Goal: Information Seeking & Learning: Check status

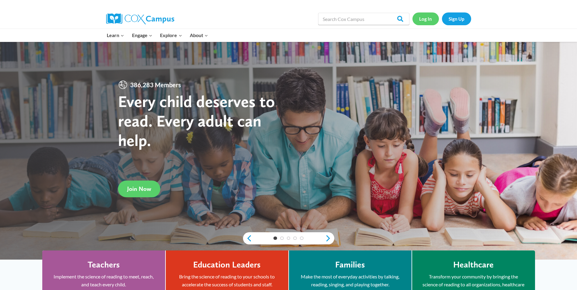
click at [428, 20] on link "Log In" at bounding box center [425, 18] width 26 height 12
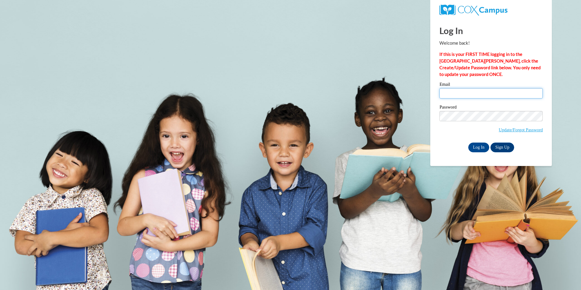
click at [454, 94] on input "Email" at bounding box center [491, 93] width 103 height 10
type input "tdtravis54@yahoo.com"
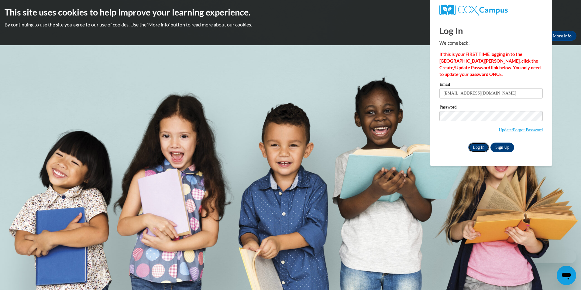
click at [480, 148] on input "Log In" at bounding box center [478, 148] width 21 height 10
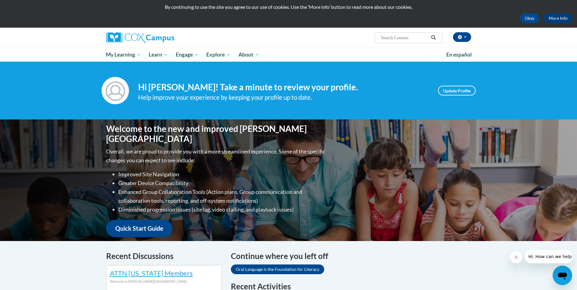
scroll to position [10, 0]
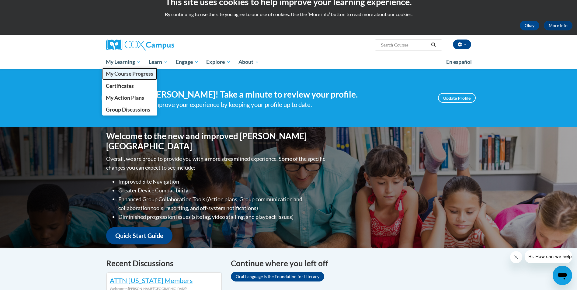
click at [127, 76] on span "My Course Progress" at bounding box center [129, 74] width 47 height 6
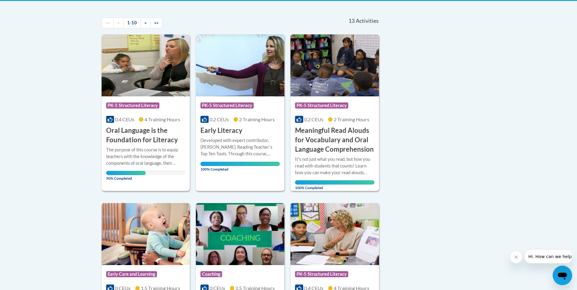
scroll to position [126, 0]
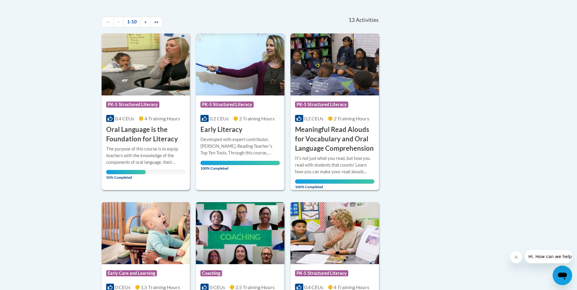
click at [118, 157] on div "The purpose of this course is to equip teachers with the knowledge of the compo…" at bounding box center [145, 156] width 79 height 20
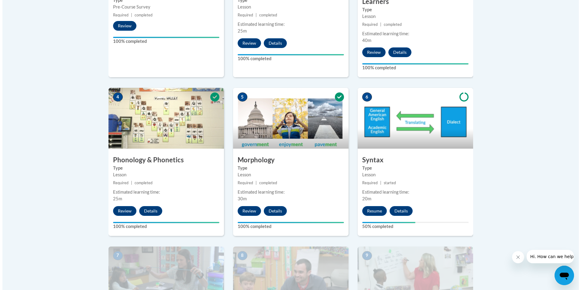
scroll to position [295, 0]
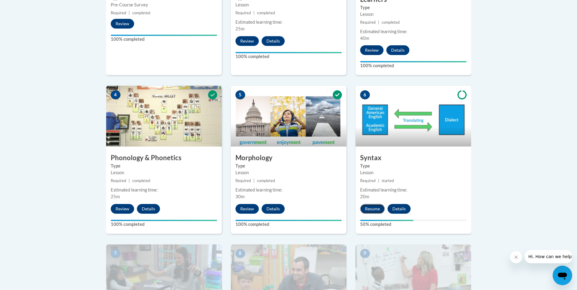
click at [377, 207] on button "Resume" at bounding box center [372, 209] width 25 height 10
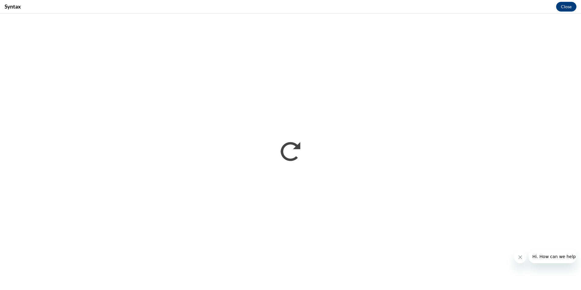
scroll to position [0, 0]
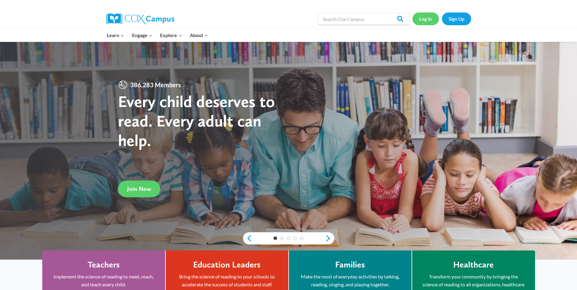
click at [425, 20] on link "Log In" at bounding box center [425, 18] width 26 height 12
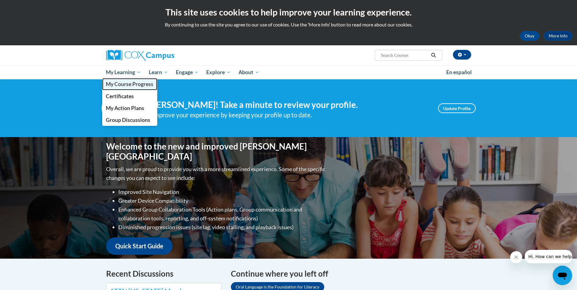
click at [133, 81] on span "My Course Progress" at bounding box center [129, 84] width 47 height 6
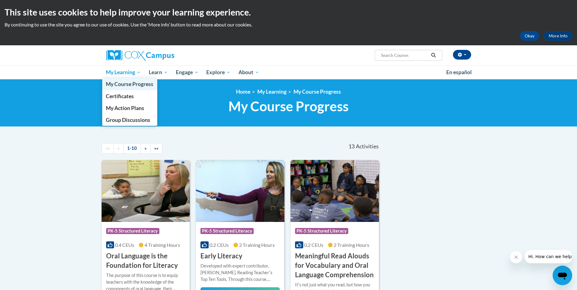
click at [125, 81] on link "My Course Progress" at bounding box center [129, 84] width 55 height 12
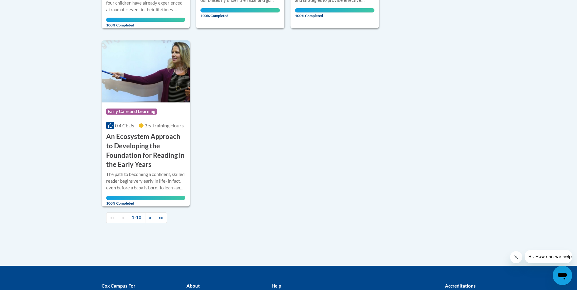
scroll to position [614, 0]
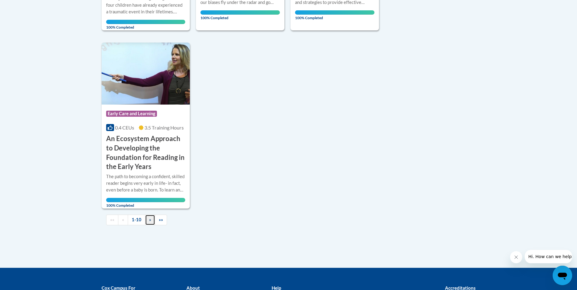
click at [147, 215] on link "»" at bounding box center [150, 220] width 10 height 11
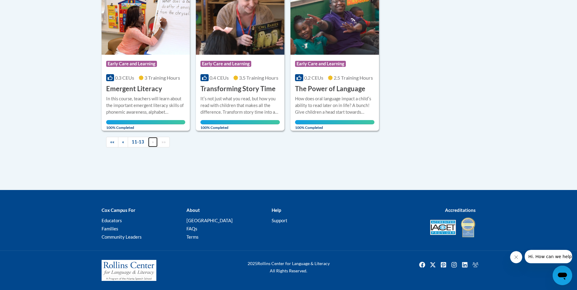
scroll to position [167, 0]
click at [123, 142] on span "«" at bounding box center [123, 141] width 2 height 5
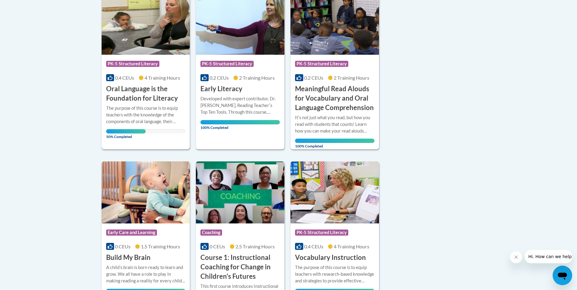
click at [123, 132] on span "50% Completed" at bounding box center [126, 134] width 40 height 10
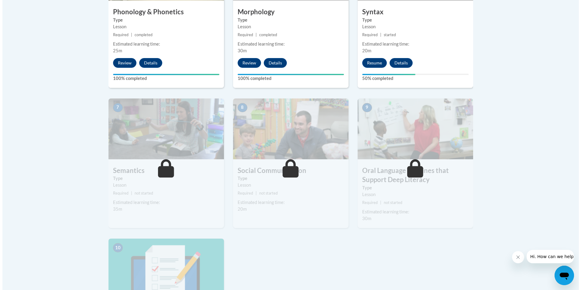
scroll to position [440, 0]
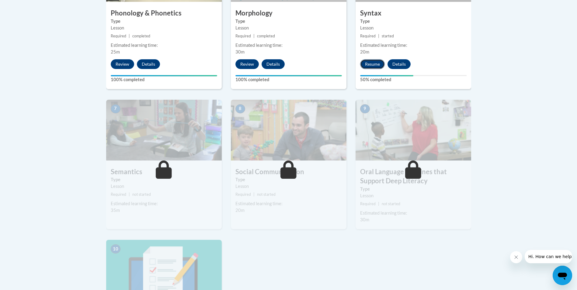
click at [369, 64] on button "Resume" at bounding box center [372, 64] width 25 height 10
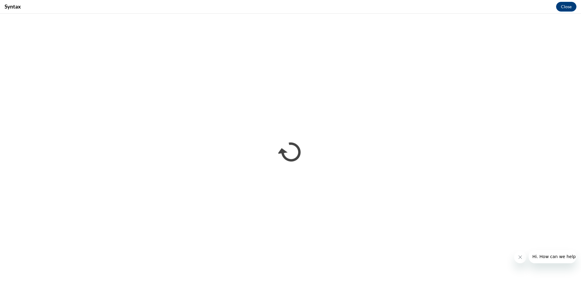
scroll to position [0, 0]
